Goal: Task Accomplishment & Management: Manage account settings

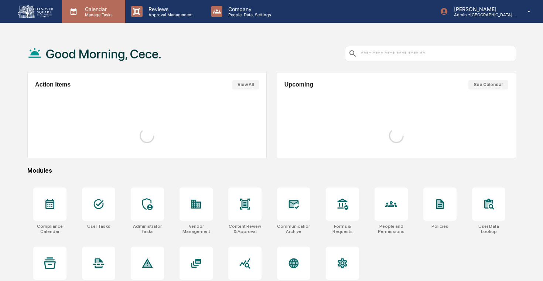
click at [98, 17] on div "Calendar Manage Tasks" at bounding box center [93, 11] width 63 height 23
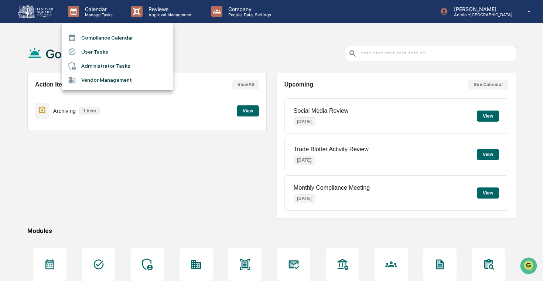
click at [113, 66] on li "Administrator Tasks" at bounding box center [117, 66] width 111 height 14
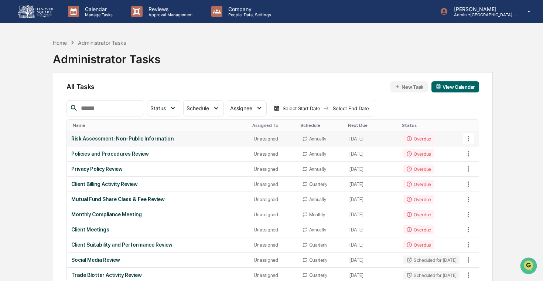
click at [468, 137] on icon at bounding box center [468, 138] width 8 height 8
click at [441, 137] on div at bounding box center [271, 140] width 543 height 281
click at [434, 136] on td "Overdue" at bounding box center [431, 138] width 65 height 15
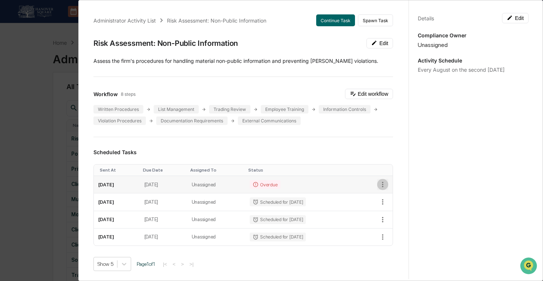
click at [385, 185] on icon "button" at bounding box center [382, 184] width 8 height 8
click at [405, 211] on li "Delete task" at bounding box center [407, 210] width 61 height 14
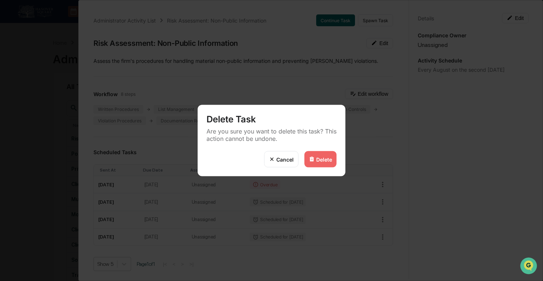
click at [315, 161] on div "Delete" at bounding box center [320, 159] width 32 height 16
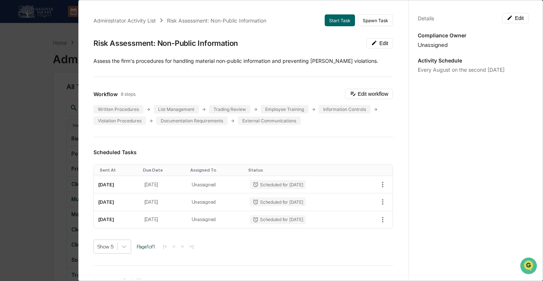
click at [53, 154] on div "Administrator Activity List Risk Assessment: Non-Public Information Start Task …" at bounding box center [271, 140] width 543 height 281
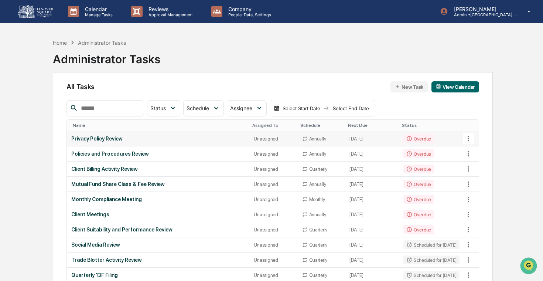
click at [113, 143] on td "Privacy Policy Review" at bounding box center [158, 138] width 183 height 15
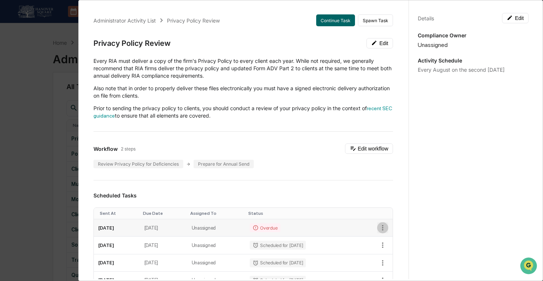
click at [383, 228] on icon "button" at bounding box center [382, 227] width 8 height 8
click at [389, 254] on img at bounding box center [386, 254] width 6 height 6
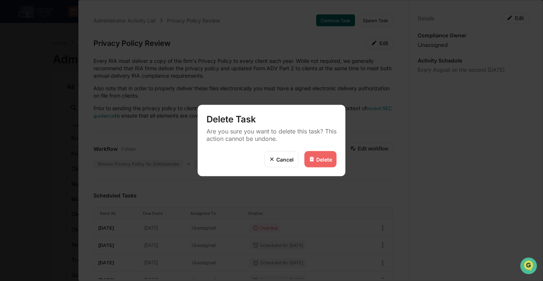
click at [324, 162] on div "Delete" at bounding box center [324, 159] width 16 height 6
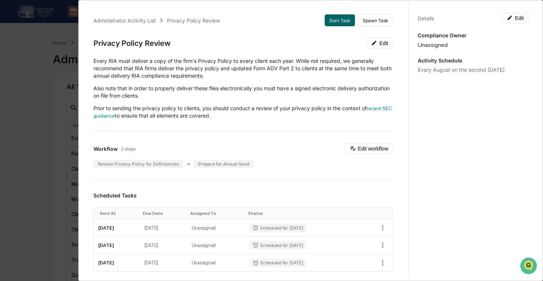
click at [65, 147] on div "Administrator Activity List Privacy Policy Review Start Task Spawn Task Privacy…" at bounding box center [271, 140] width 543 height 281
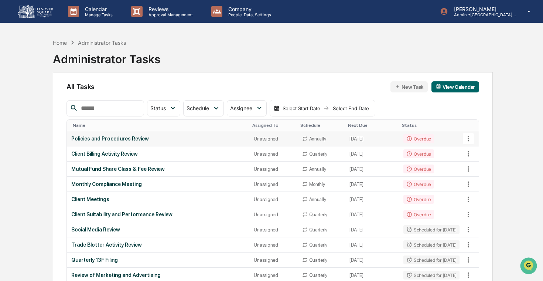
click at [103, 145] on td "Policies and Procedures Review" at bounding box center [158, 138] width 183 height 15
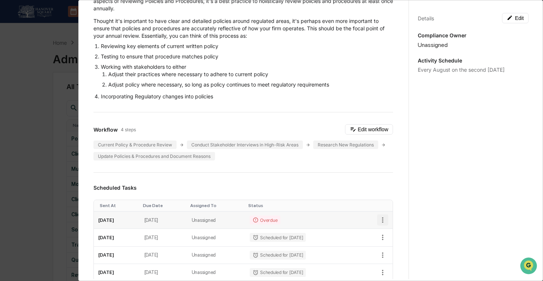
scroll to position [70, 0]
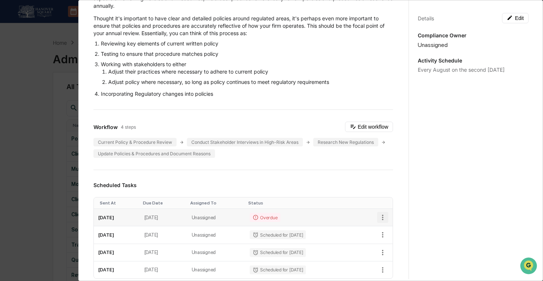
click at [384, 216] on icon "button" at bounding box center [382, 217] width 8 height 8
click at [385, 245] on img at bounding box center [386, 243] width 6 height 6
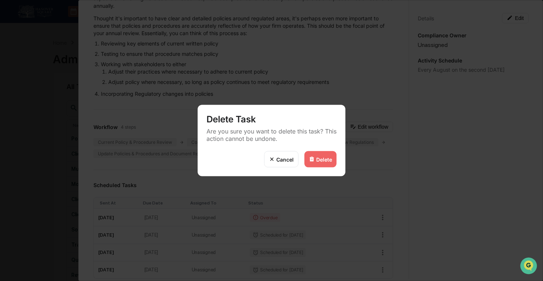
click at [314, 163] on div "Delete" at bounding box center [320, 159] width 32 height 16
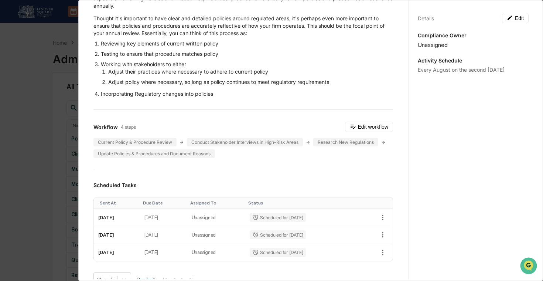
click at [45, 146] on div "Administrator Activity List Policies and Procedures Review Start Task Spawn Tas…" at bounding box center [271, 140] width 543 height 281
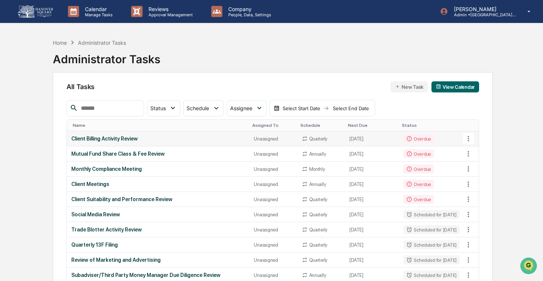
click at [106, 137] on div "Client Billing Activity Review" at bounding box center [158, 138] width 174 height 6
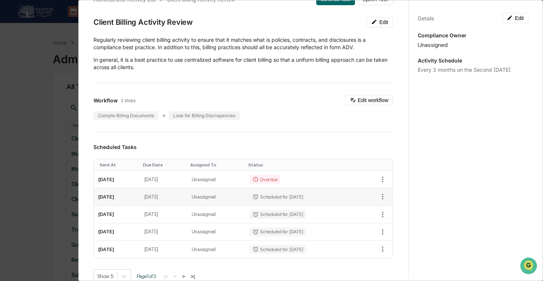
scroll to position [25, 0]
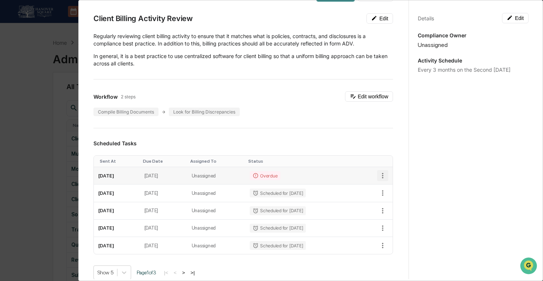
click at [381, 176] on icon "button" at bounding box center [382, 175] width 8 height 8
click at [390, 205] on li "Delete task" at bounding box center [407, 202] width 61 height 14
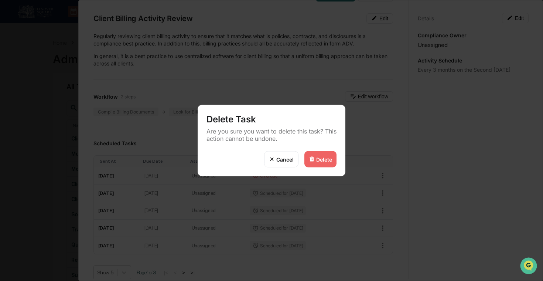
click at [326, 163] on div "Delete" at bounding box center [320, 159] width 32 height 16
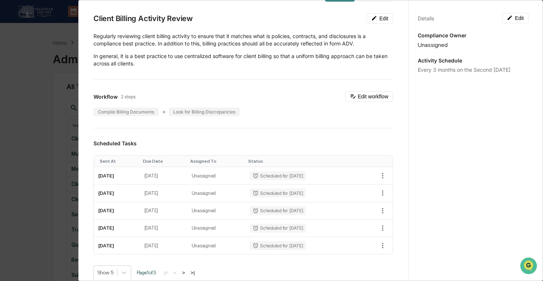
click at [41, 163] on div "Administrator Activity List Client Billing Activity Review Start Task Spawn Tas…" at bounding box center [271, 140] width 543 height 281
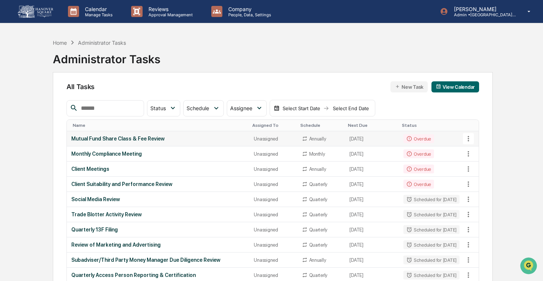
click at [120, 141] on div "Mutual Fund Share Class & Fee Review" at bounding box center [158, 138] width 174 height 6
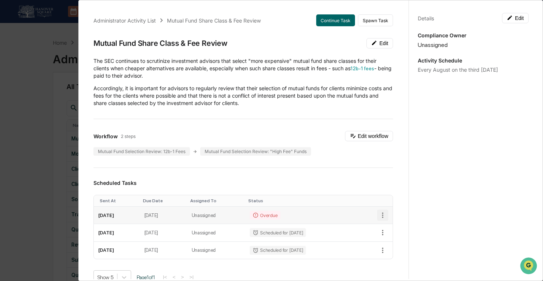
click at [381, 211] on icon "button" at bounding box center [382, 215] width 8 height 8
click at [394, 241] on li "Delete task" at bounding box center [407, 241] width 61 height 14
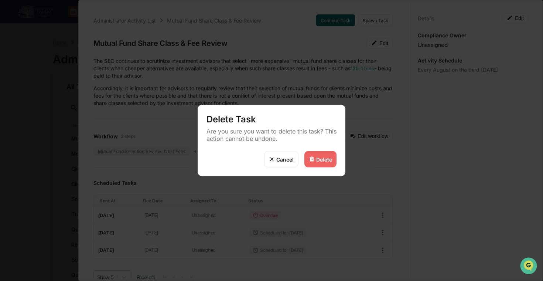
click at [325, 155] on div "Delete" at bounding box center [320, 159] width 32 height 16
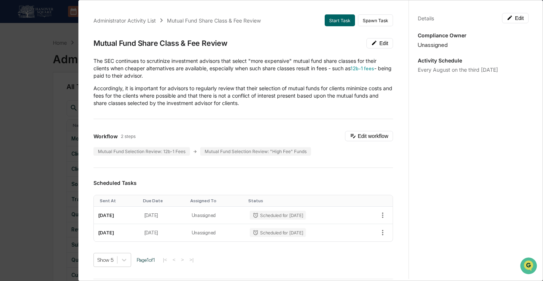
click at [68, 128] on div "Administrator Activity List Mutual Fund Share Class & Fee Review Start Task Spa…" at bounding box center [271, 140] width 543 height 281
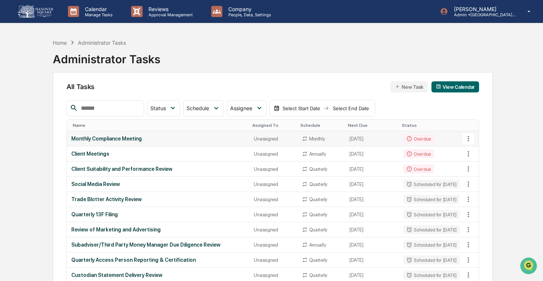
click at [105, 137] on div "Monthly Compliance Meeting" at bounding box center [158, 138] width 174 height 6
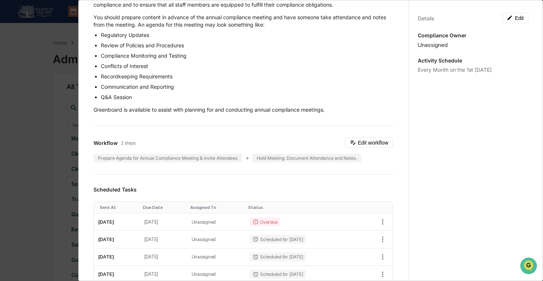
scroll to position [131, 0]
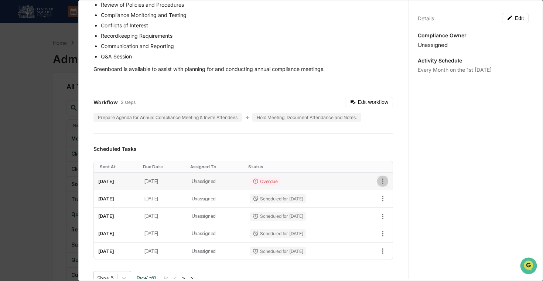
click at [379, 181] on icon "button" at bounding box center [382, 181] width 8 height 8
click at [391, 205] on li "Delete task" at bounding box center [407, 207] width 61 height 14
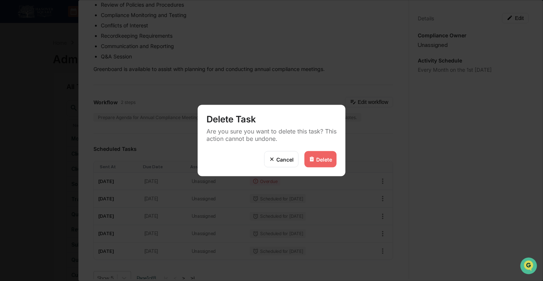
click at [313, 161] on img at bounding box center [312, 159] width 6 height 6
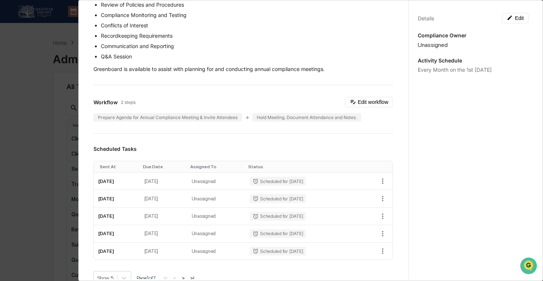
click at [53, 142] on div "Administrator Activity List Monthly Compliance Meeting Start Task Spawn Task Mo…" at bounding box center [271, 140] width 543 height 281
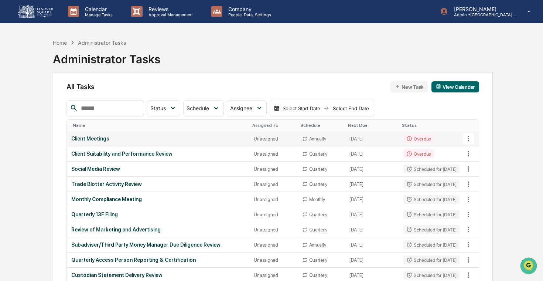
click at [103, 136] on div "Client Meetings" at bounding box center [158, 138] width 174 height 6
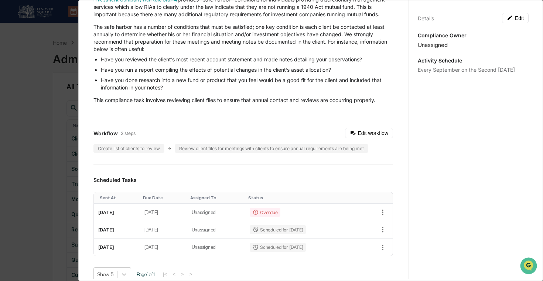
scroll to position [86, 0]
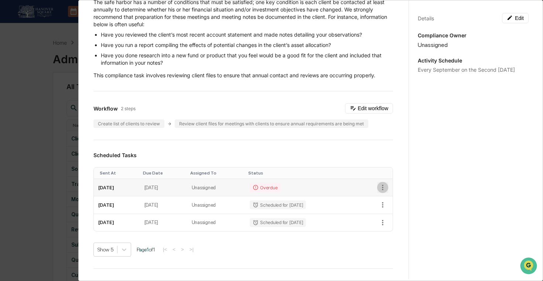
click at [383, 186] on icon "button" at bounding box center [382, 187] width 8 height 8
click at [391, 211] on li "Delete task" at bounding box center [407, 214] width 61 height 14
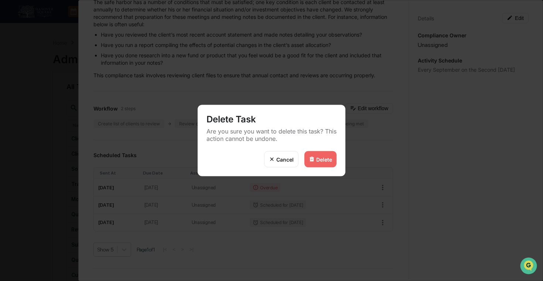
click at [329, 158] on div "Delete" at bounding box center [324, 159] width 16 height 6
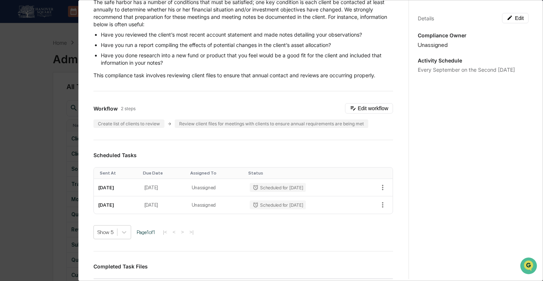
click at [47, 119] on div "Administrator Activity List Client Meetings Start Task Spawn Task Client Meetin…" at bounding box center [271, 140] width 543 height 281
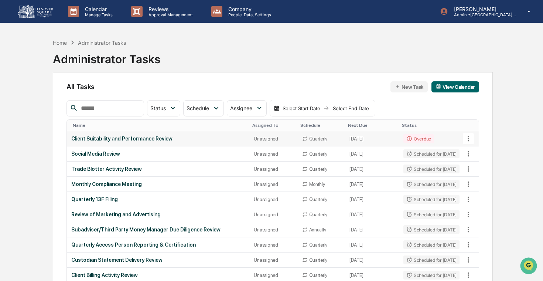
click at [125, 134] on td "Client Suitability and Performance Review" at bounding box center [158, 138] width 183 height 15
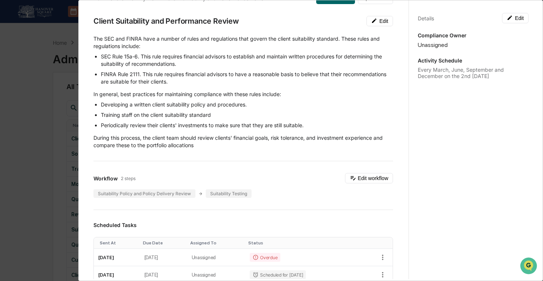
scroll to position [212, 0]
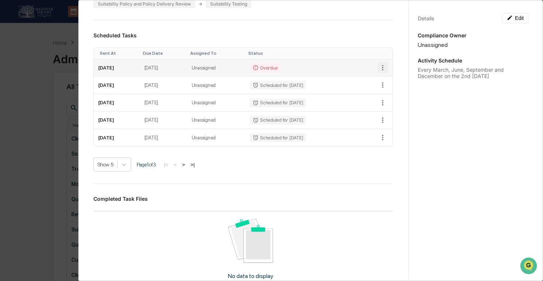
click at [382, 66] on icon "button" at bounding box center [382, 67] width 8 height 8
click at [389, 95] on img at bounding box center [386, 94] width 6 height 6
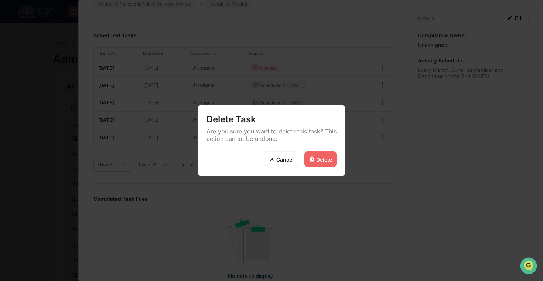
click at [322, 158] on div "Delete" at bounding box center [324, 159] width 16 height 6
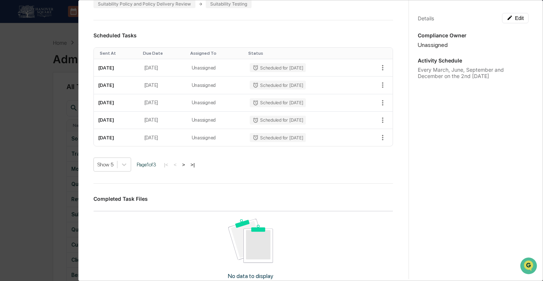
click at [62, 133] on div "Administrator Activity List Client Suitability and Performance Review Start Tas…" at bounding box center [271, 140] width 543 height 281
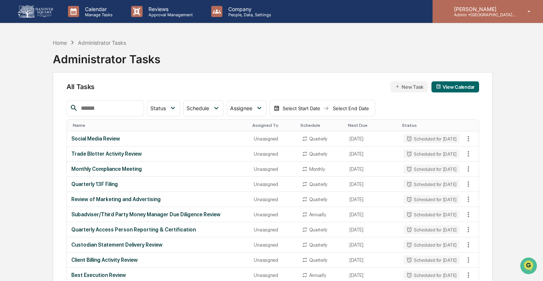
click at [476, 11] on p "[PERSON_NAME]" at bounding box center [482, 9] width 69 height 6
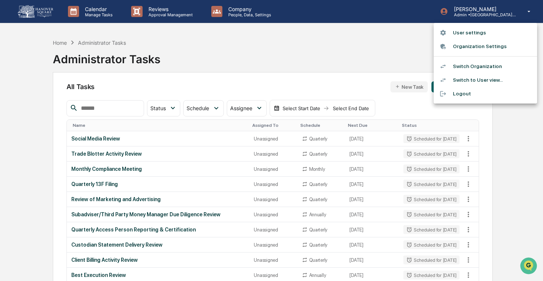
click at [468, 65] on li "Switch Organization" at bounding box center [484, 66] width 103 height 14
